Goal: Register for event/course

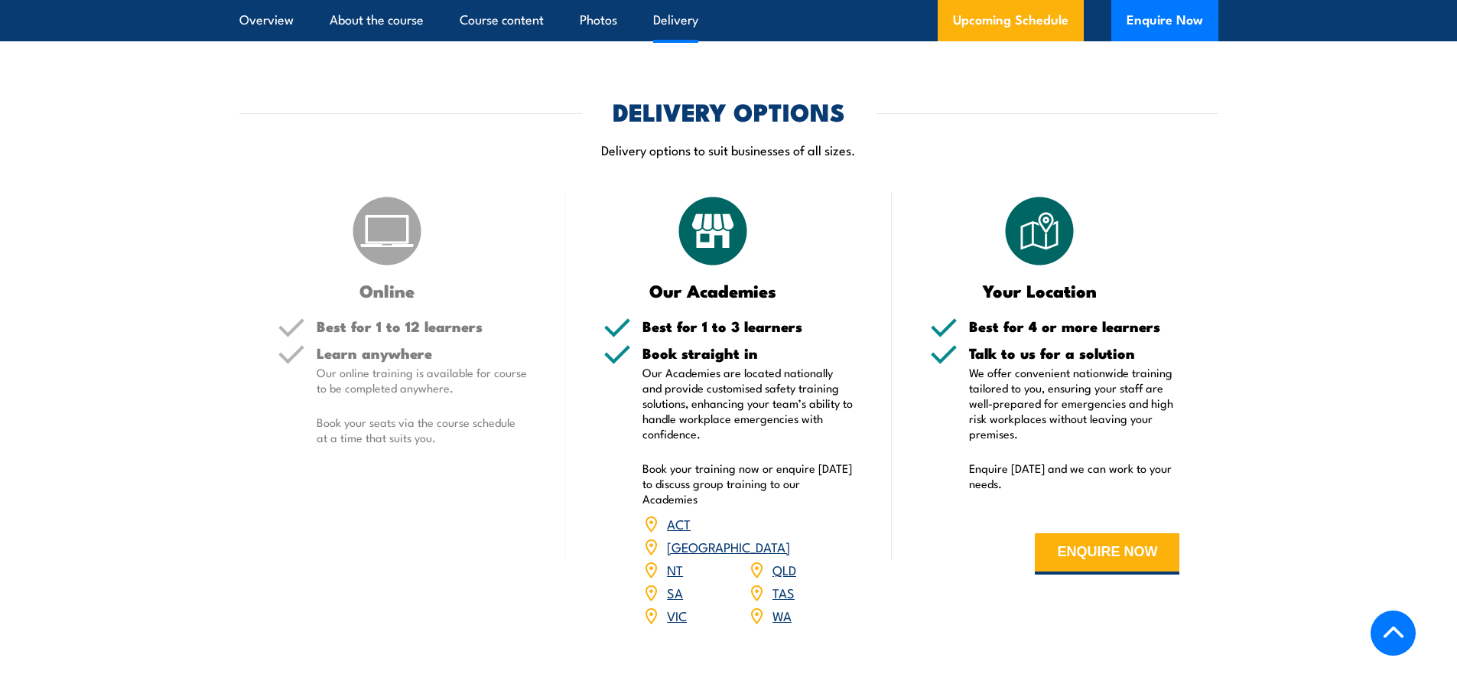
scroll to position [2065, 0]
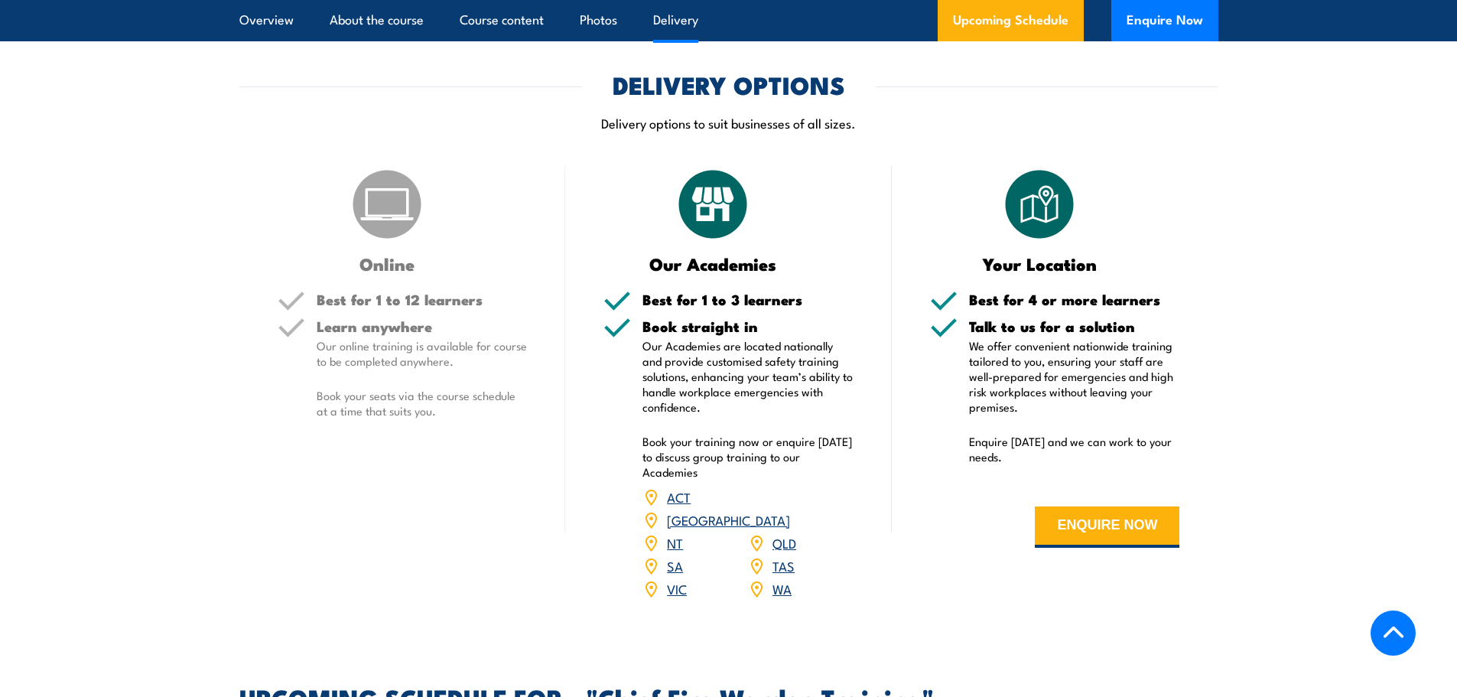
click at [786, 533] on link "QLD" at bounding box center [784, 542] width 24 height 18
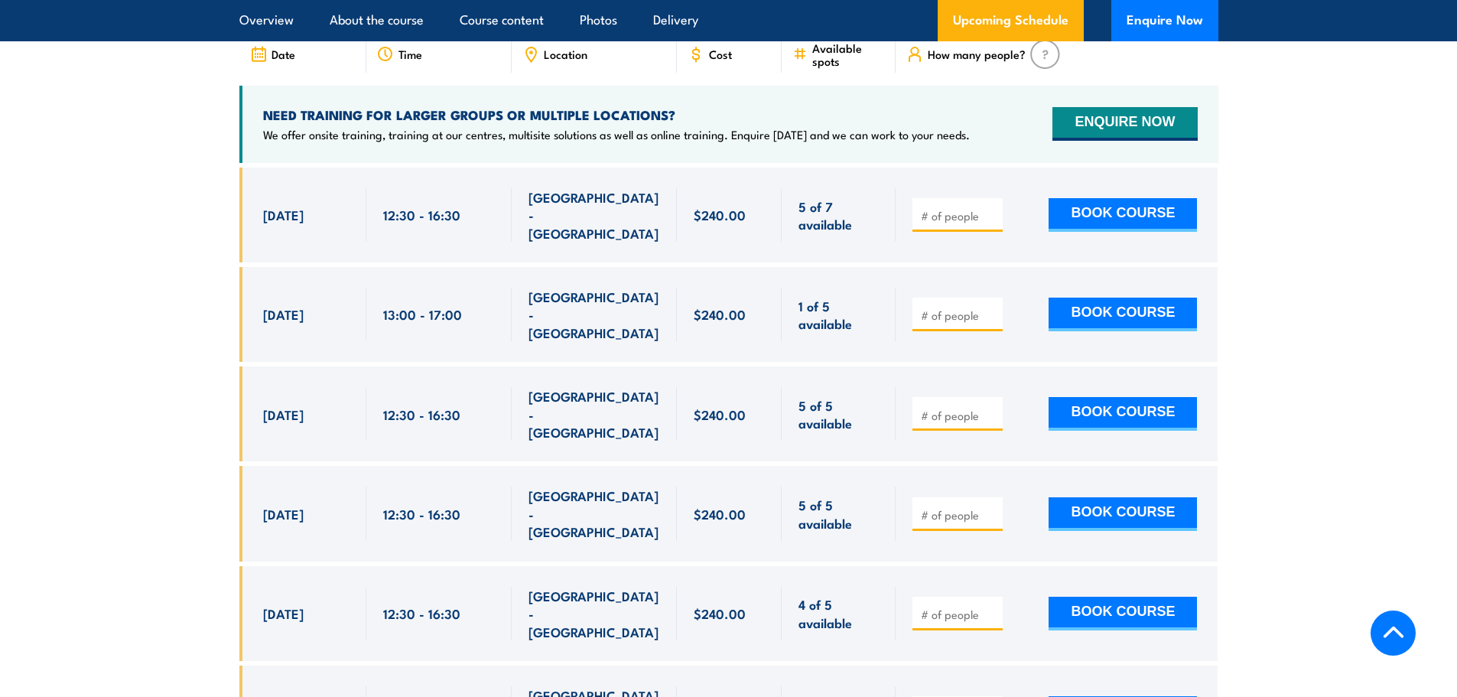
scroll to position [2728, 0]
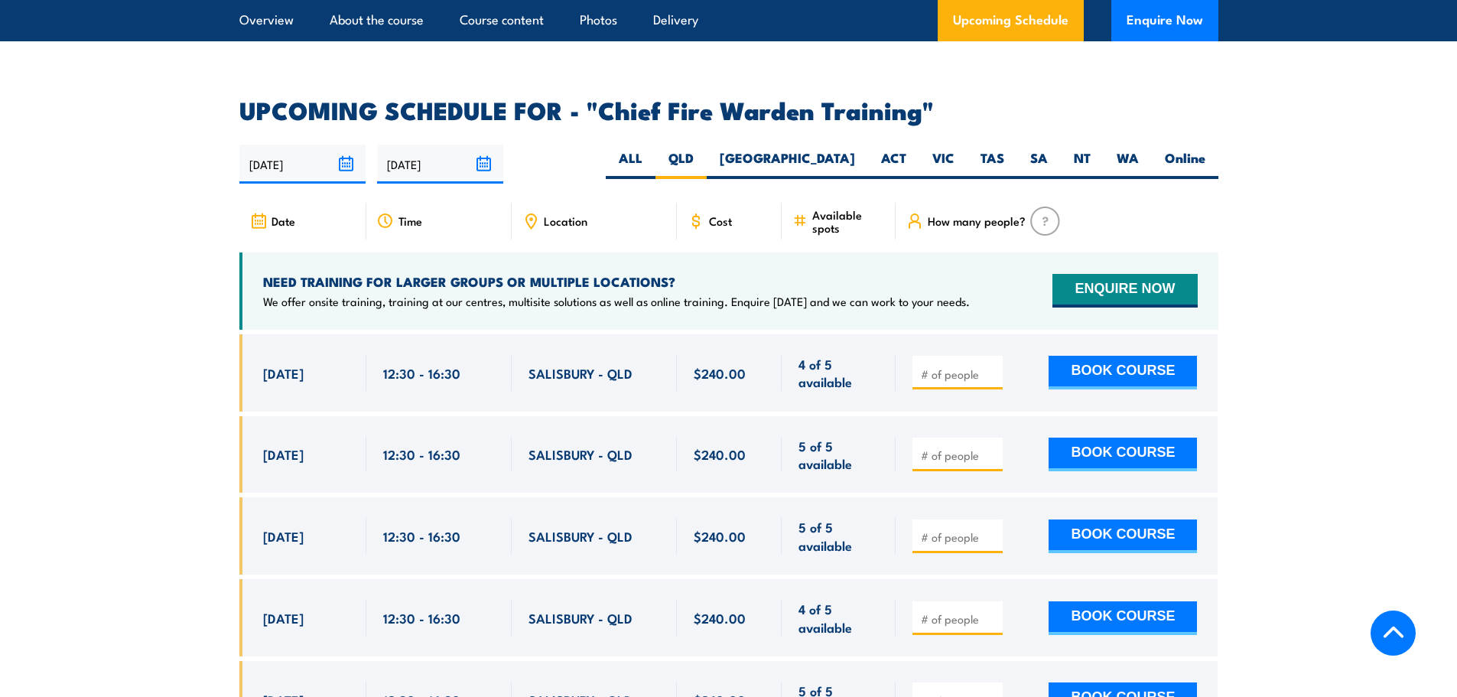
scroll to position [2651, 0]
